Goal: Transaction & Acquisition: Purchase product/service

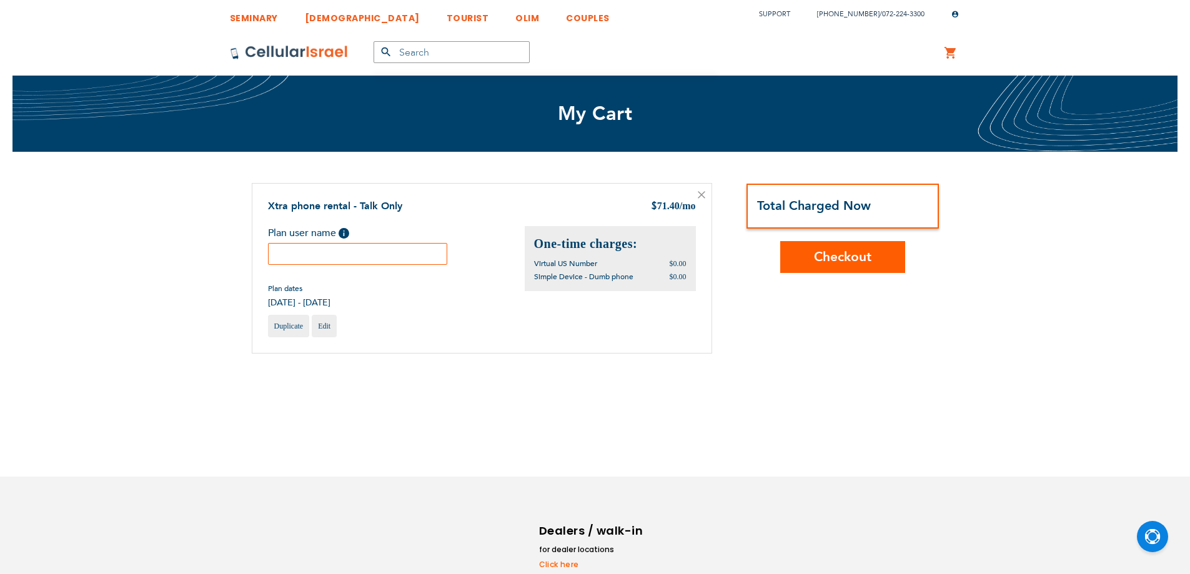
click at [412, 247] on input "text" at bounding box center [358, 254] width 180 height 22
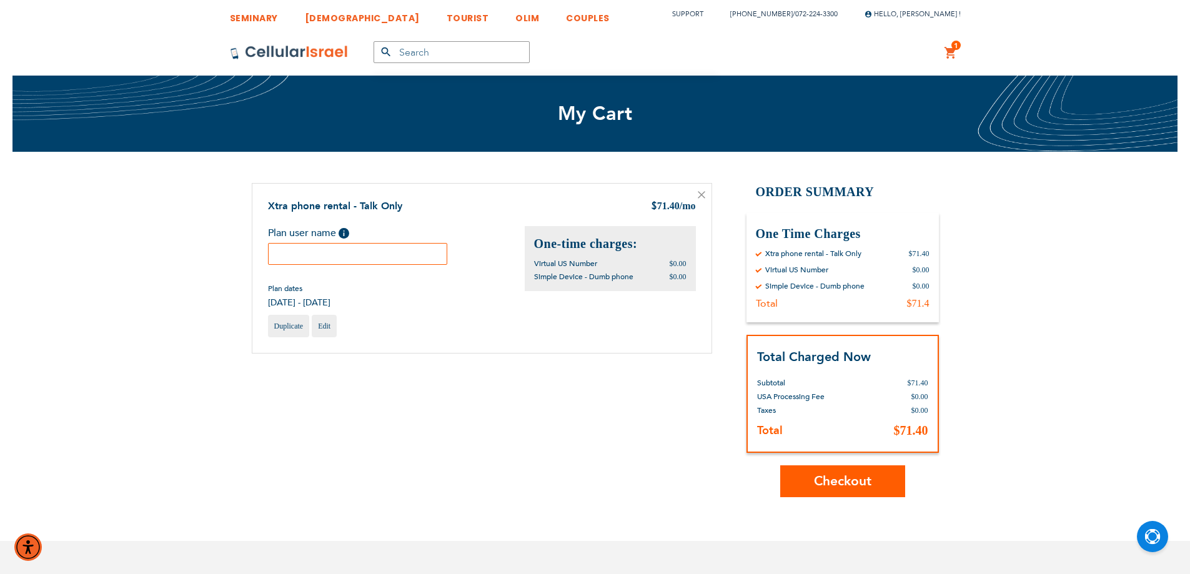
paste input "Marilyn"
type input "Marilyn"
click at [866, 485] on span "Checkout" at bounding box center [842, 481] width 57 height 18
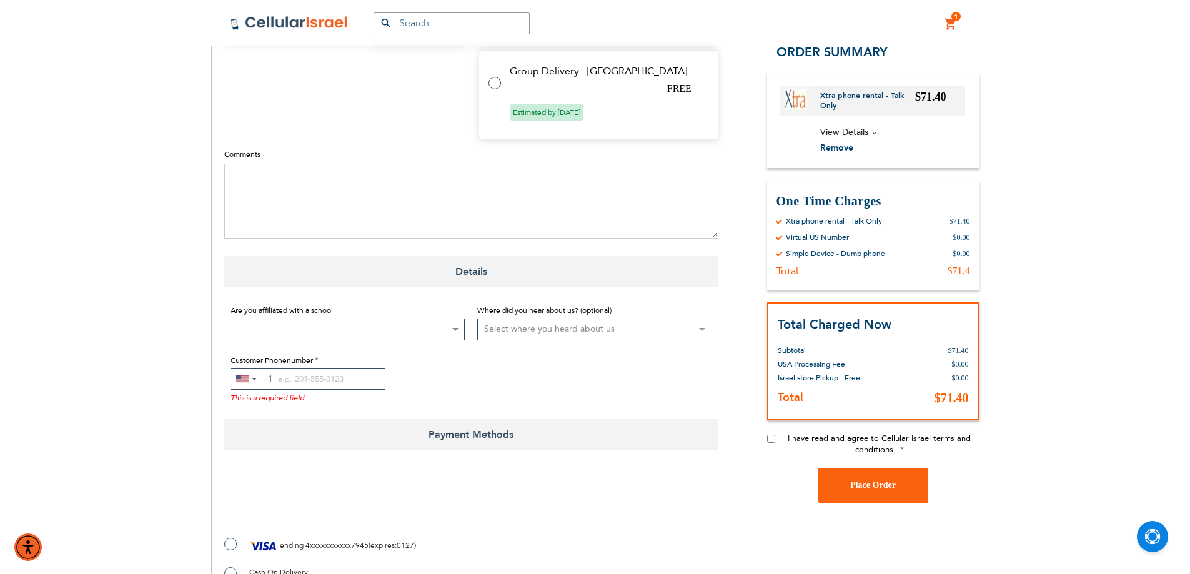
scroll to position [625, 0]
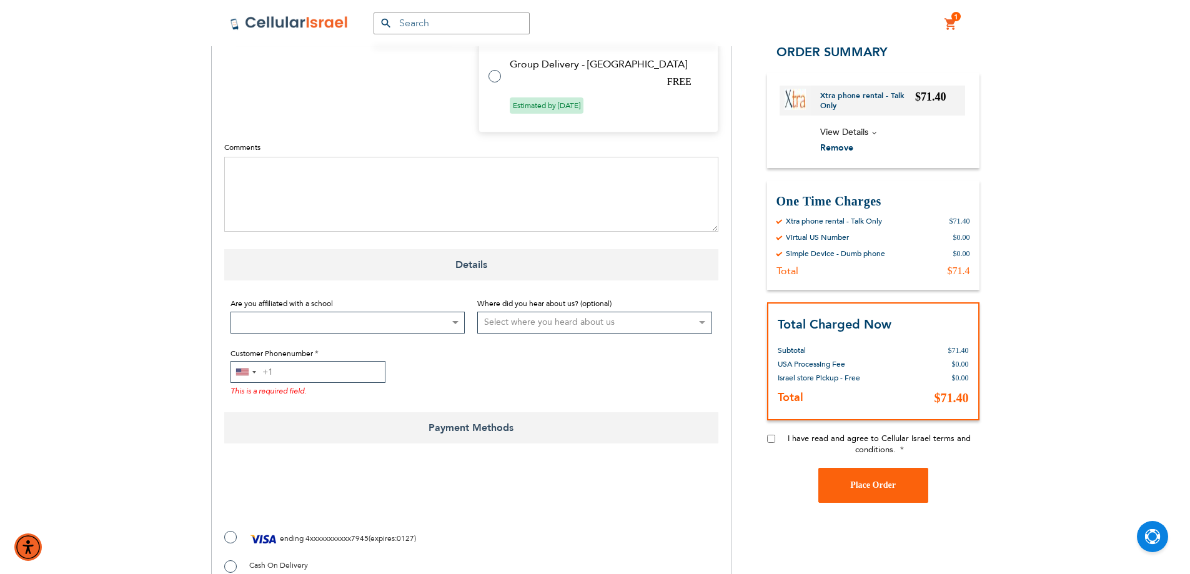
click at [317, 361] on input "Customer Phonenumber" at bounding box center [308, 372] width 155 height 22
click at [241, 369] on div "[GEOGRAPHIC_DATA] +1" at bounding box center [242, 372] width 12 height 7
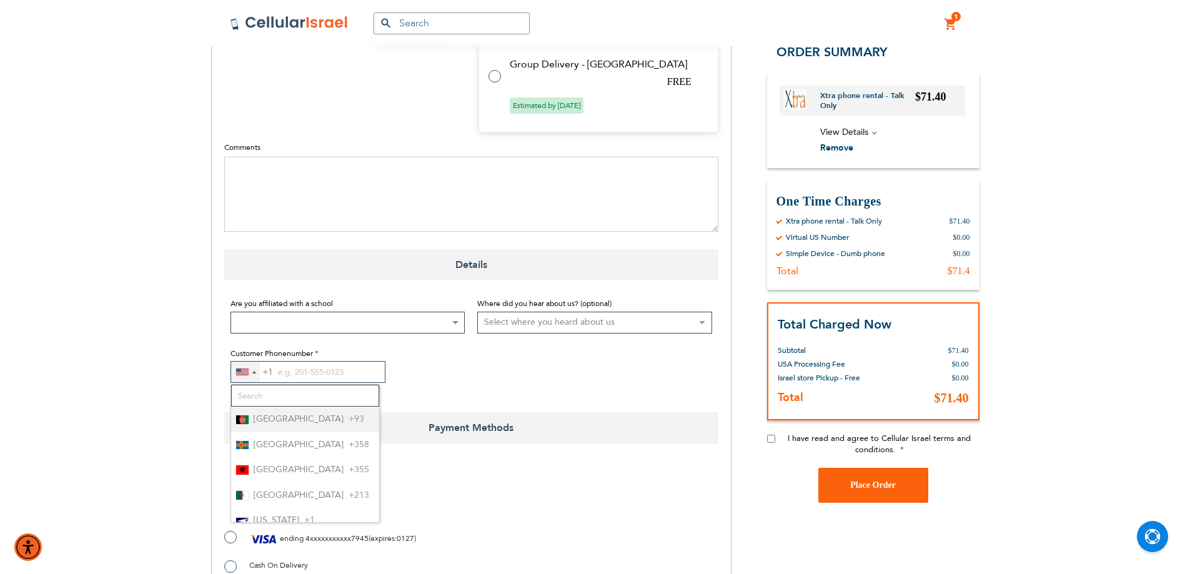
click at [241, 369] on div "[GEOGRAPHIC_DATA] +1" at bounding box center [242, 372] width 12 height 7
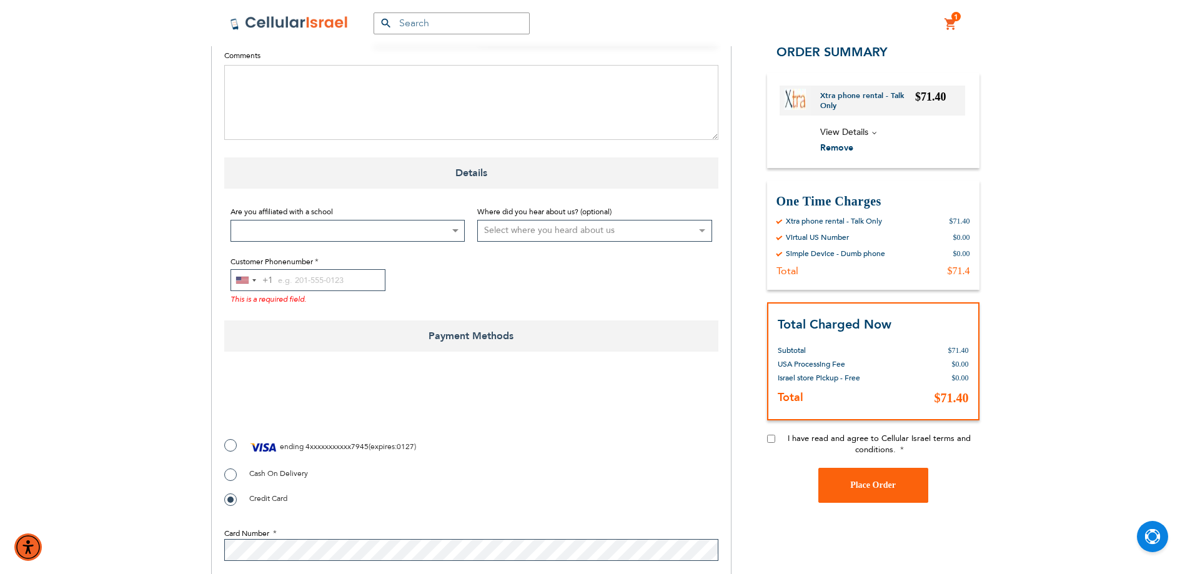
scroll to position [833, 0]
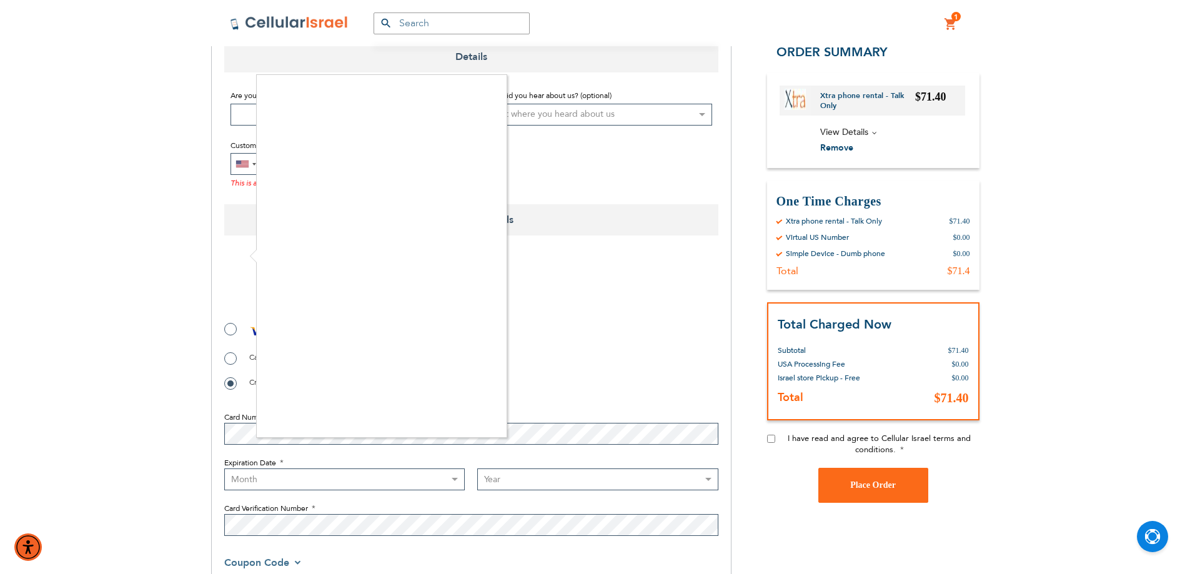
checkbox input "true"
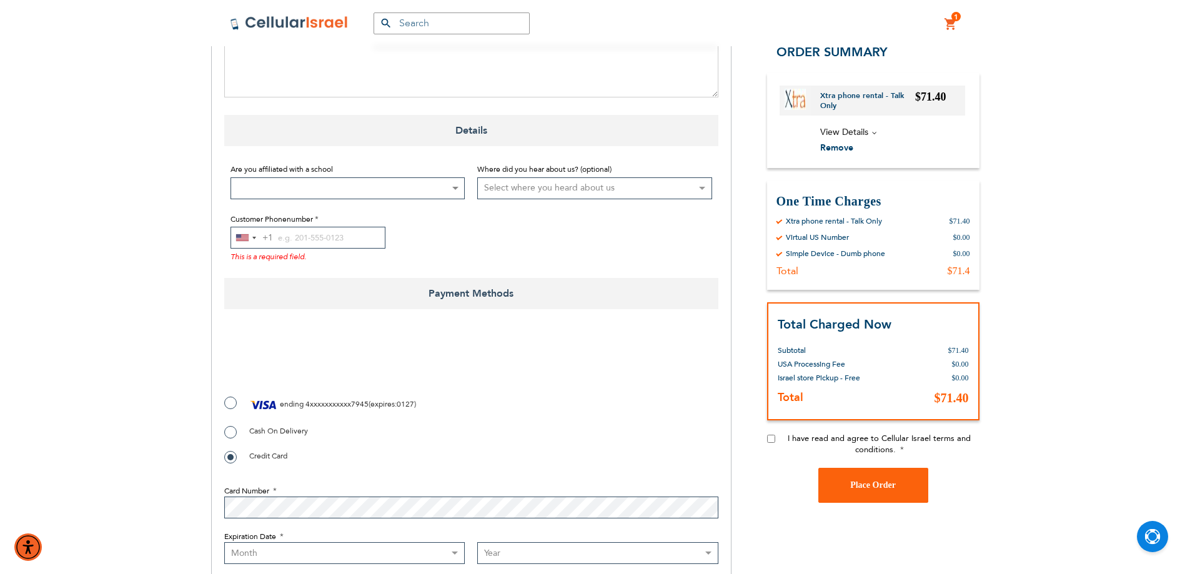
scroll to position [729, 0]
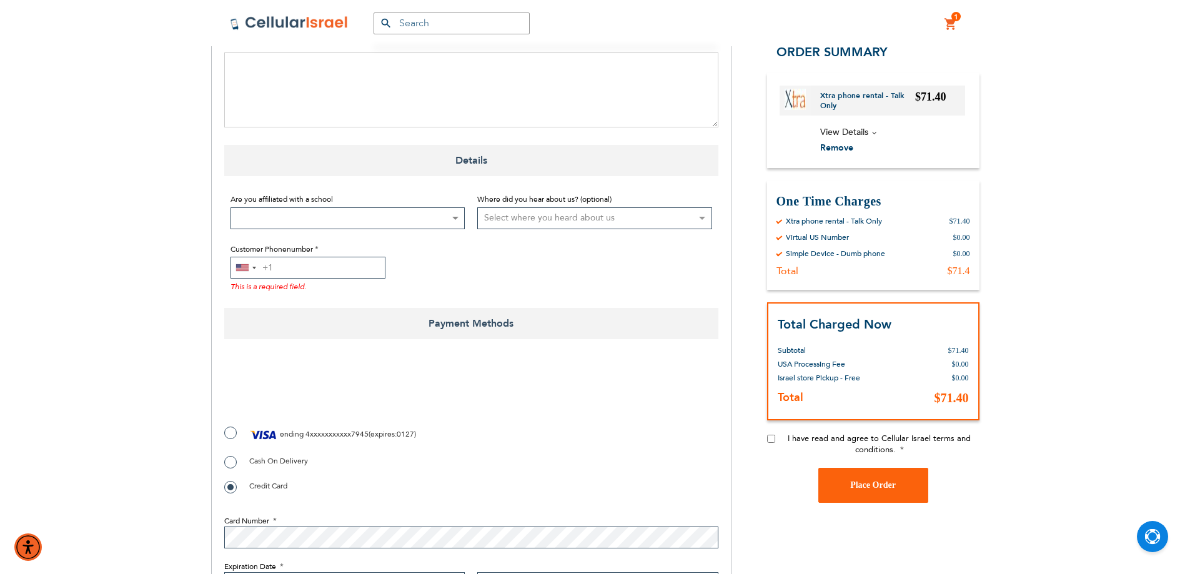
click at [312, 257] on input "Customer Phonenumber" at bounding box center [308, 268] width 155 height 22
paste input "0527140747"
type input "0527140747"
click at [252, 267] on div "Selected country" at bounding box center [254, 268] width 4 height 2
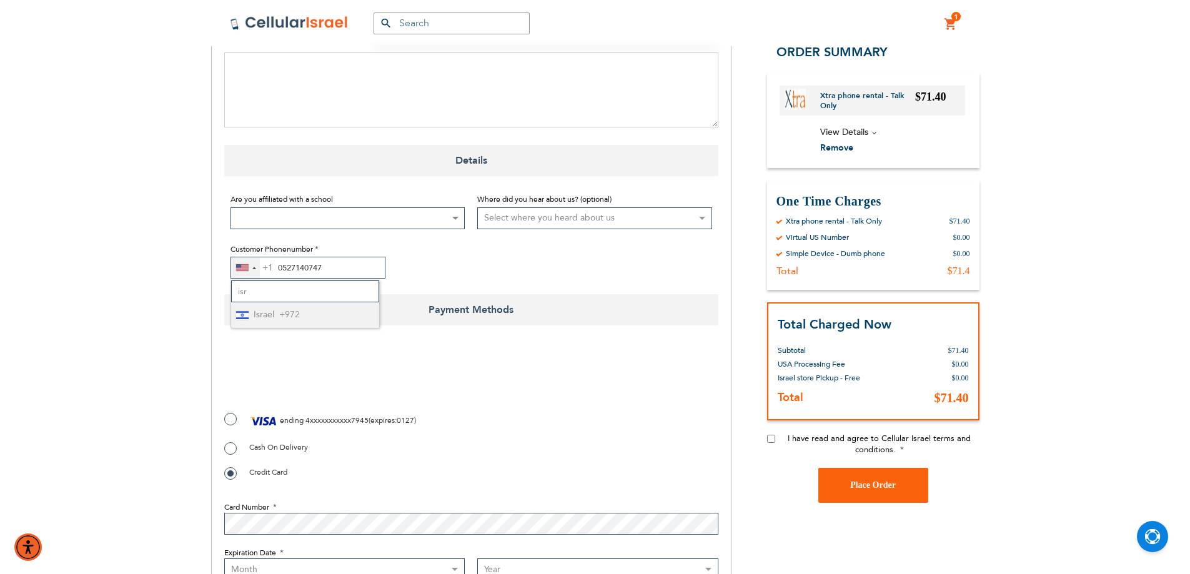
type input "isr"
click at [286, 307] on span "+972" at bounding box center [289, 315] width 21 height 16
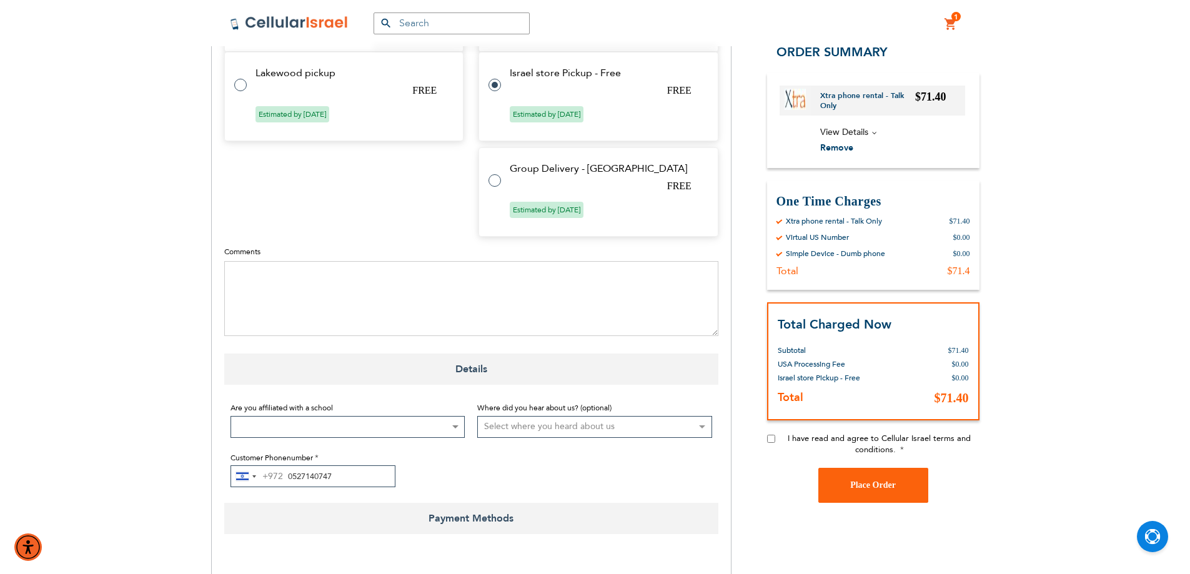
scroll to position [833, 0]
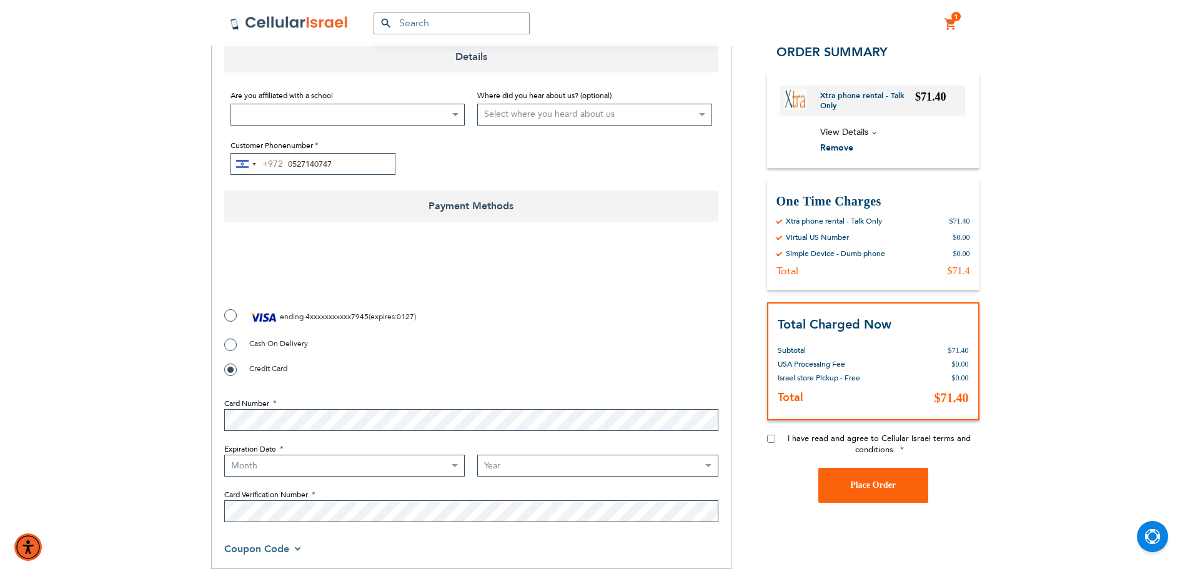
click at [224, 308] on label "ending 4xxxxxxxxxxx7945 ( expires : 0127 )" at bounding box center [320, 317] width 192 height 19
radio input "true"
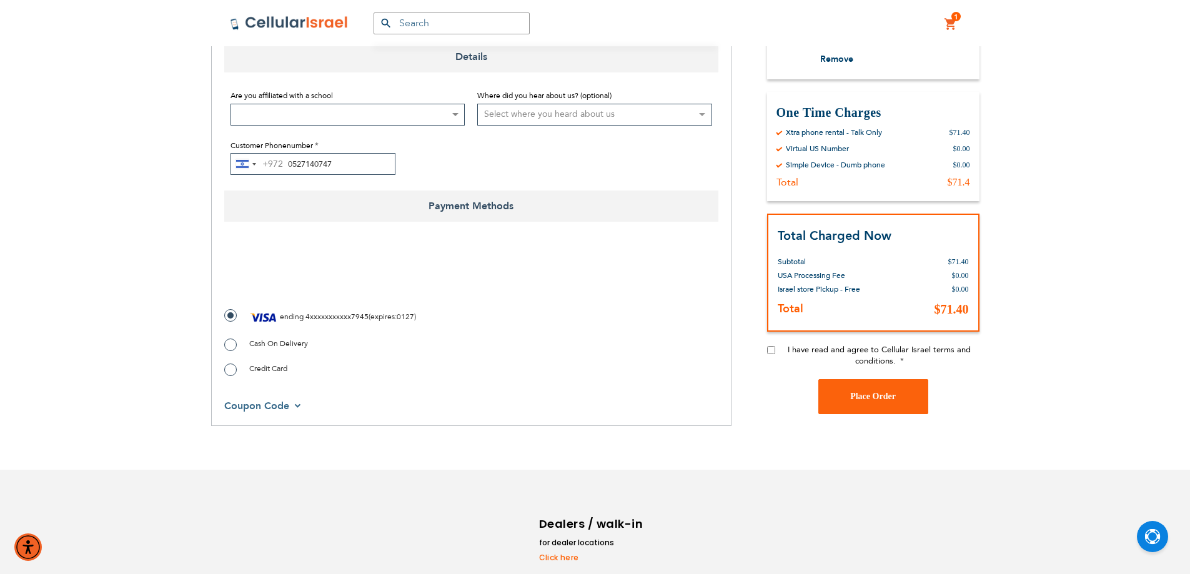
click at [772, 345] on input "I have read and agree to Cellular Israel terms and conditions." at bounding box center [771, 349] width 8 height 8
checkbox input "true"
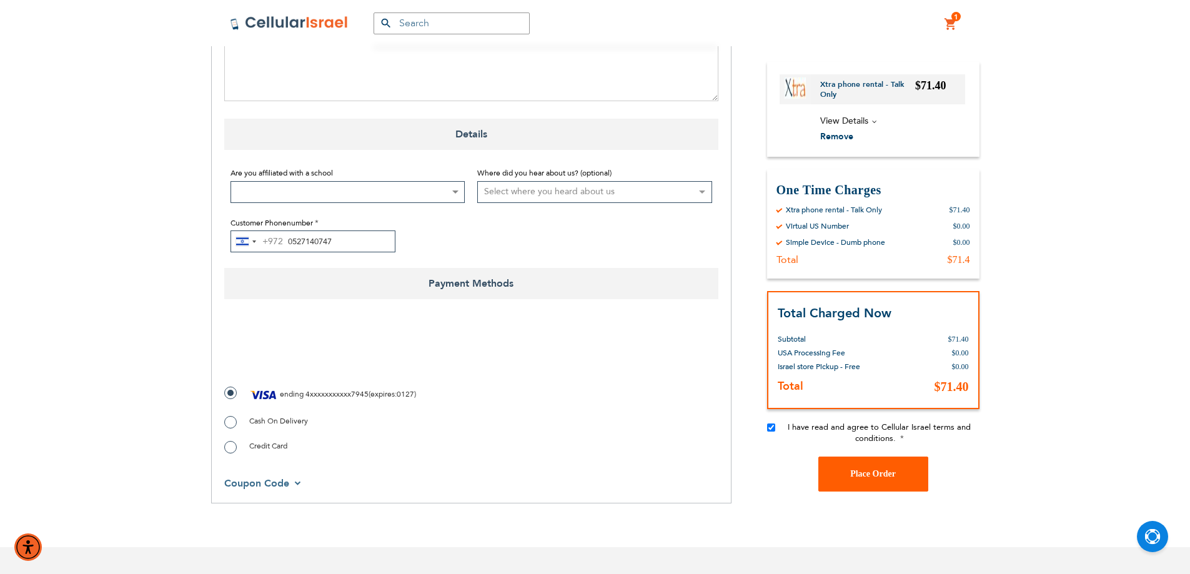
scroll to position [862, 0]
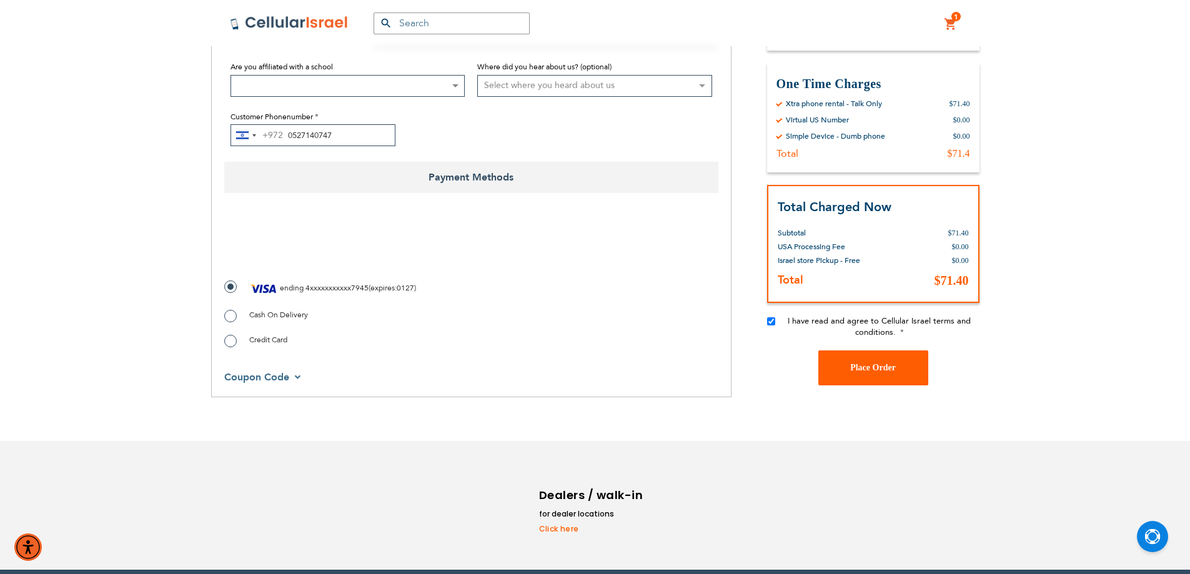
click at [841, 350] on button "Place Order" at bounding box center [873, 367] width 110 height 35
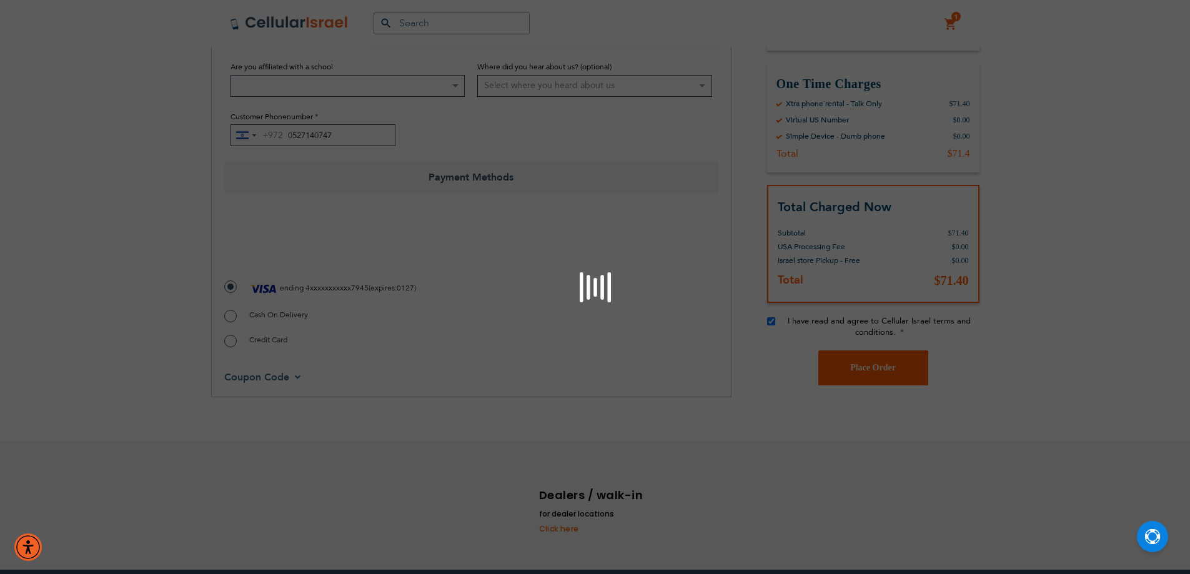
checkbox input "false"
